Goal: Task Accomplishment & Management: Manage account settings

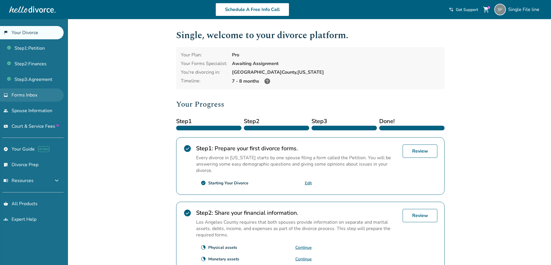
click at [24, 93] on span "Forms Inbox" at bounding box center [25, 95] width 26 height 6
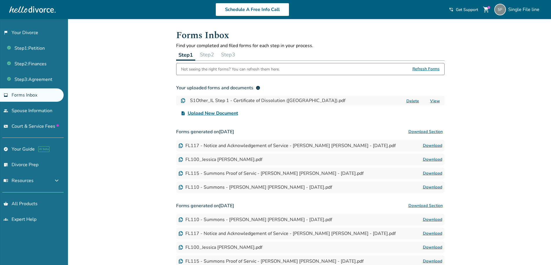
click at [206, 55] on button "Step 2" at bounding box center [207, 55] width 19 height 12
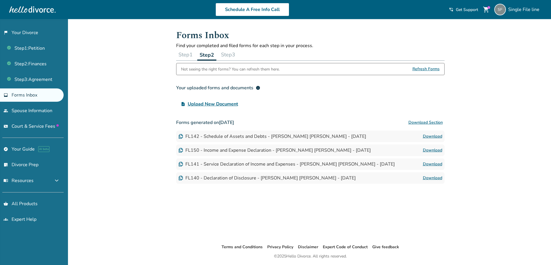
click at [208, 103] on span "Upload New Document" at bounding box center [213, 104] width 50 height 7
click at [0, 0] on input "upload_file Upload New Document" at bounding box center [0, 0] width 0 height 0
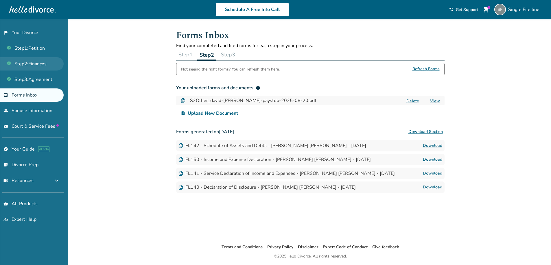
click at [36, 67] on link "Step 2 : Finances" at bounding box center [32, 63] width 64 height 13
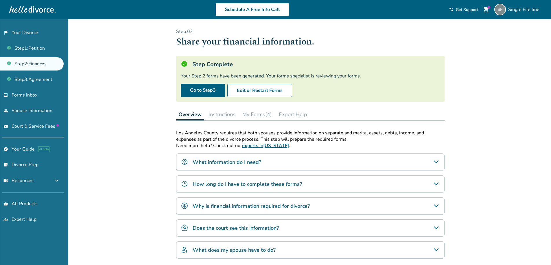
click at [261, 114] on button "My Forms (4)" at bounding box center [257, 115] width 34 height 12
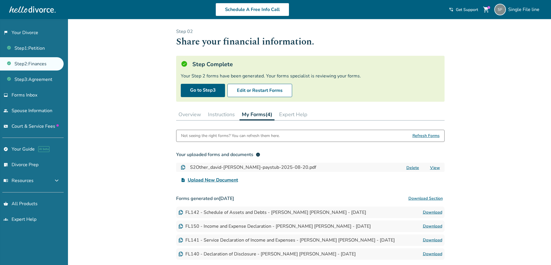
click at [221, 180] on span "Upload New Document" at bounding box center [213, 180] width 50 height 7
click at [0, 0] on input "upload_file Upload New Document" at bounding box center [0, 0] width 0 height 0
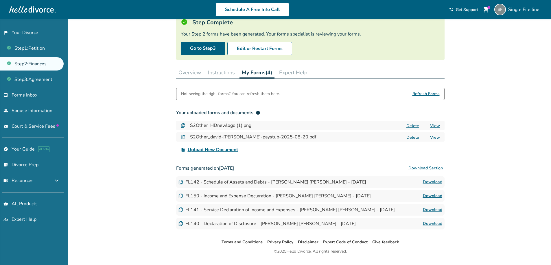
scroll to position [56, 0]
